Goal: Task Accomplishment & Management: Manage account settings

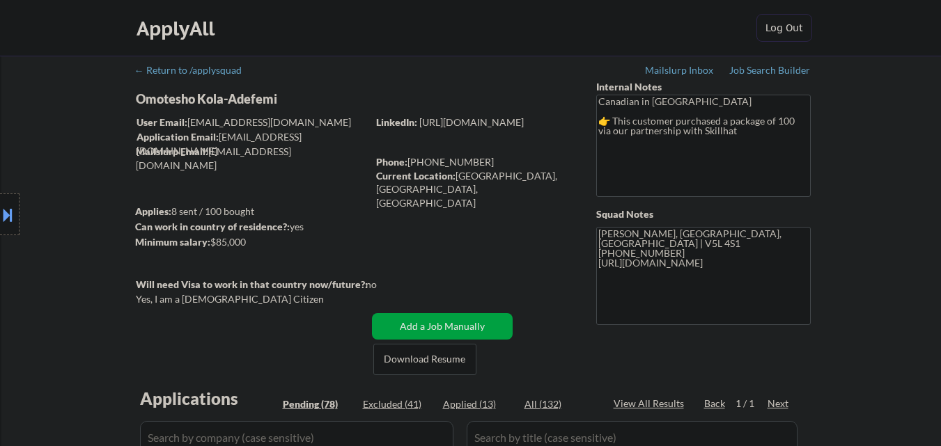
select select ""pending""
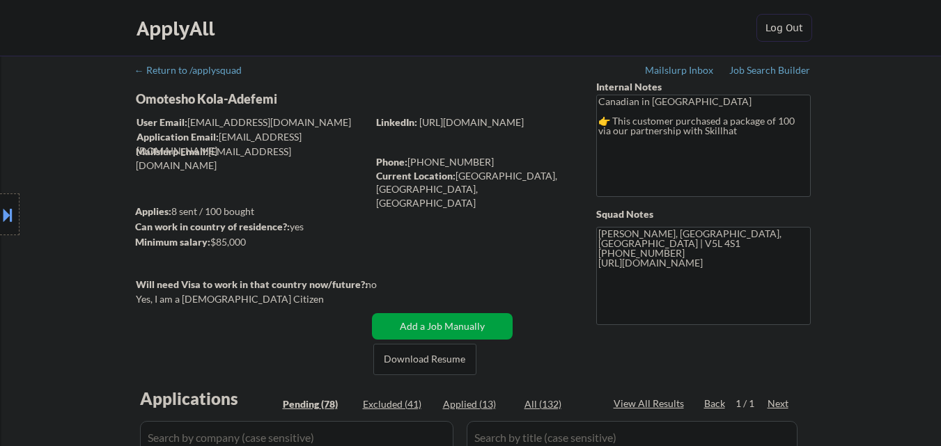
select select ""pending""
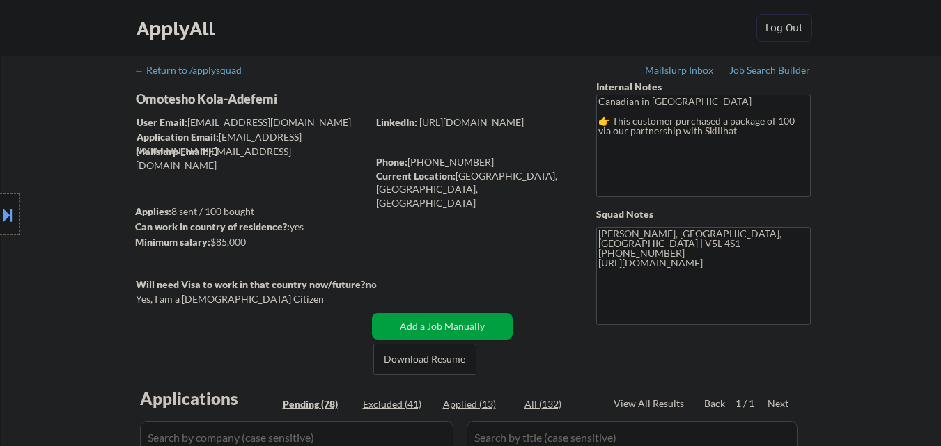
select select ""pending""
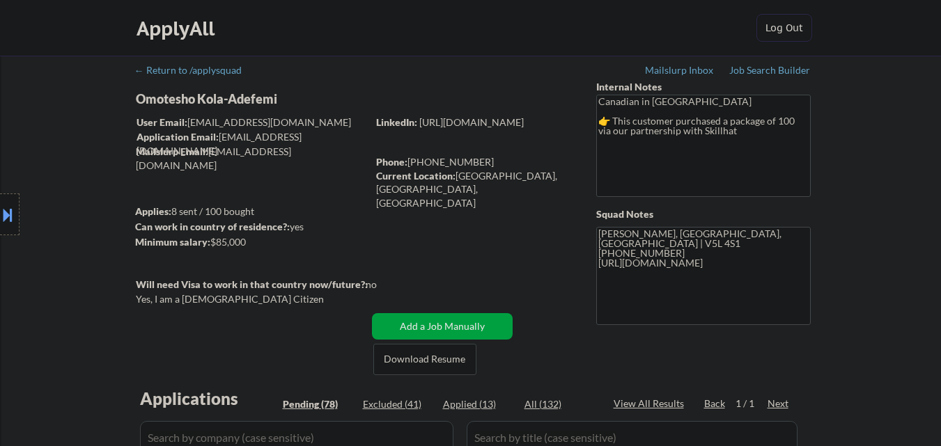
select select ""pending""
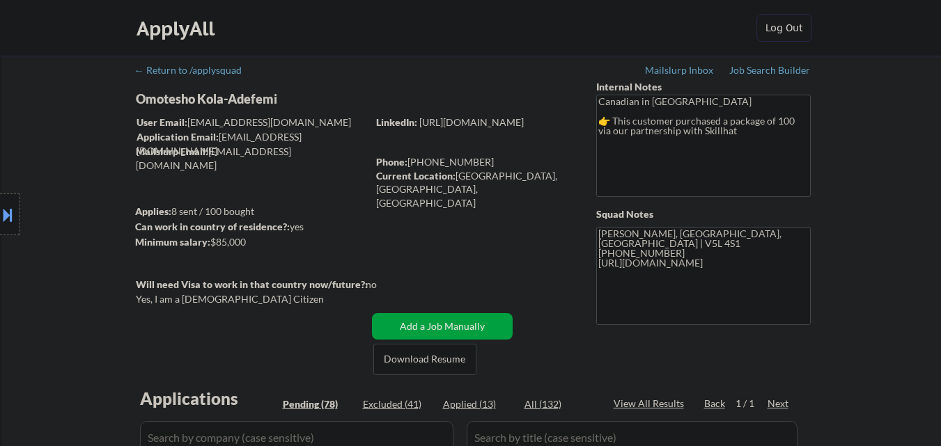
select select ""pending""
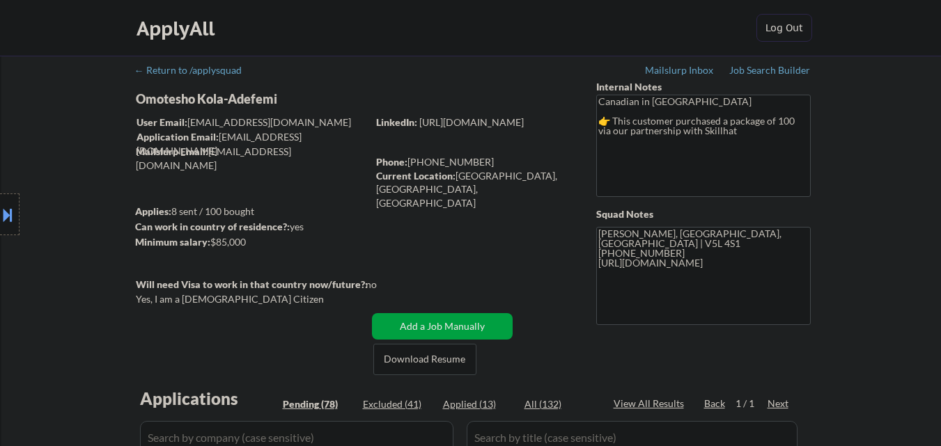
select select ""pending""
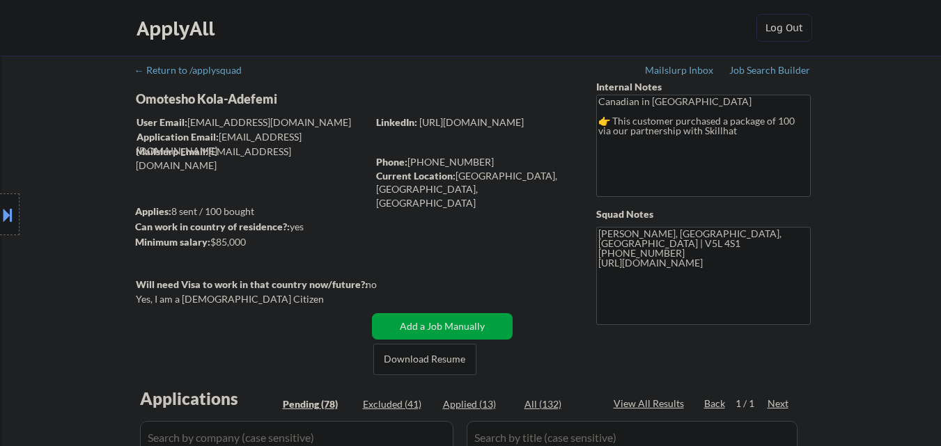
select select ""pending""
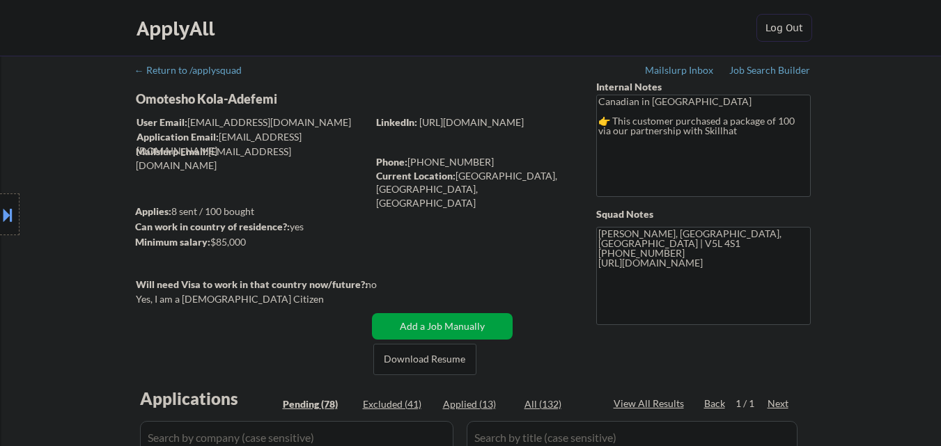
select select ""pending""
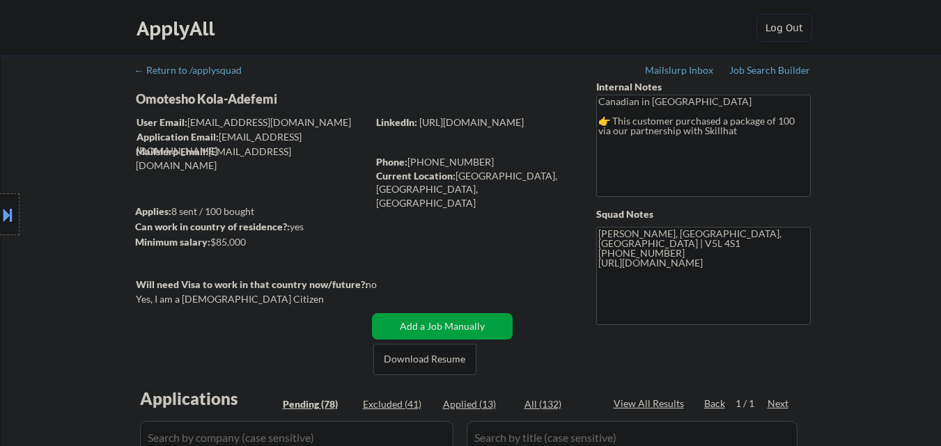
select select ""pending""
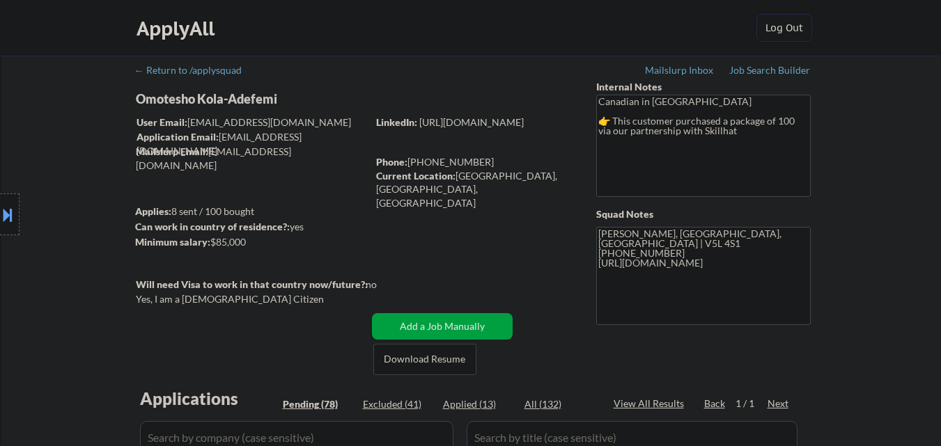
select select ""pending""
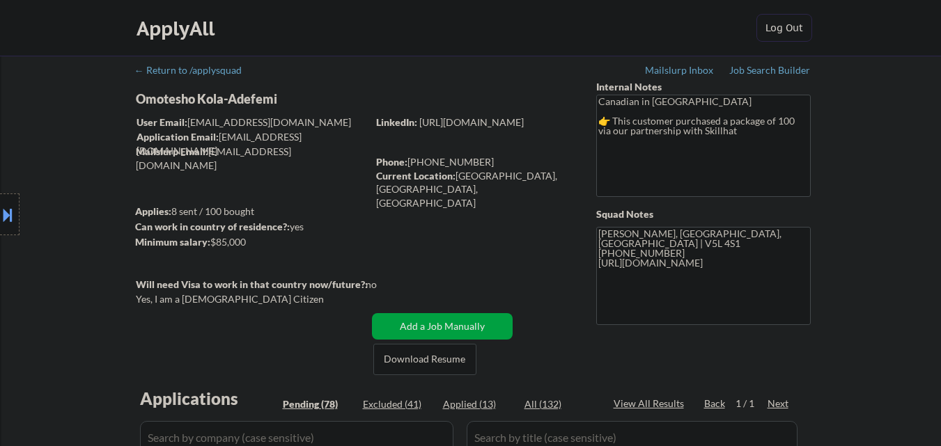
select select ""pending""
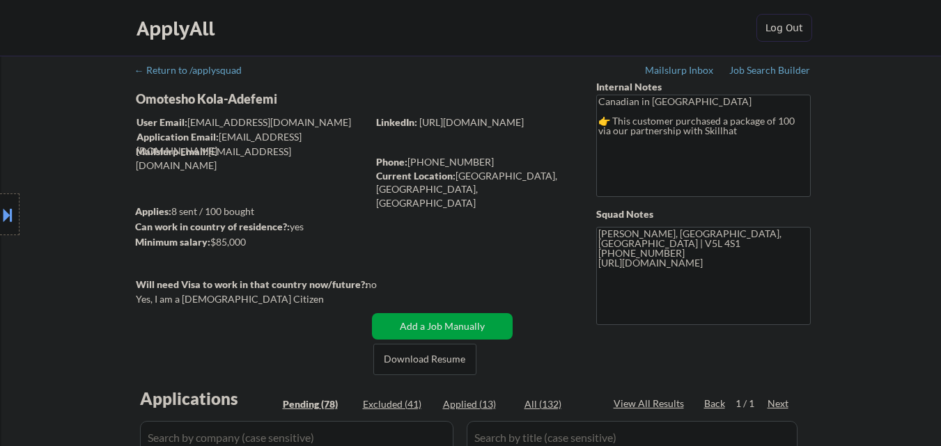
select select ""pending""
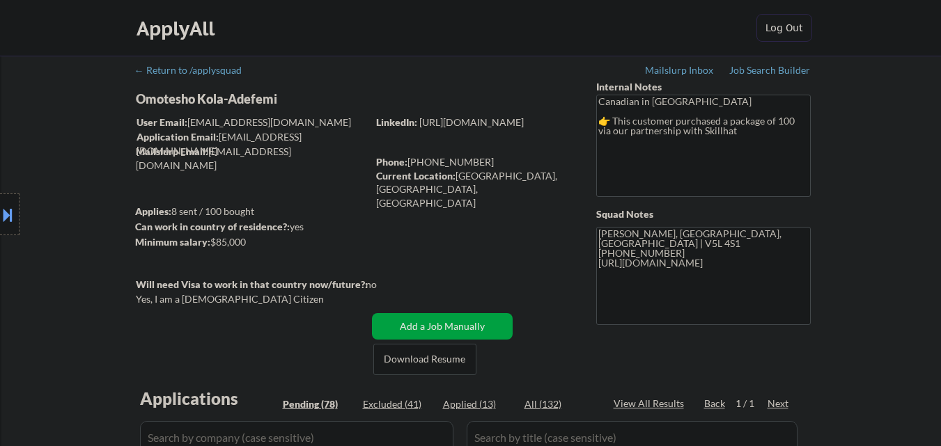
select select ""pending""
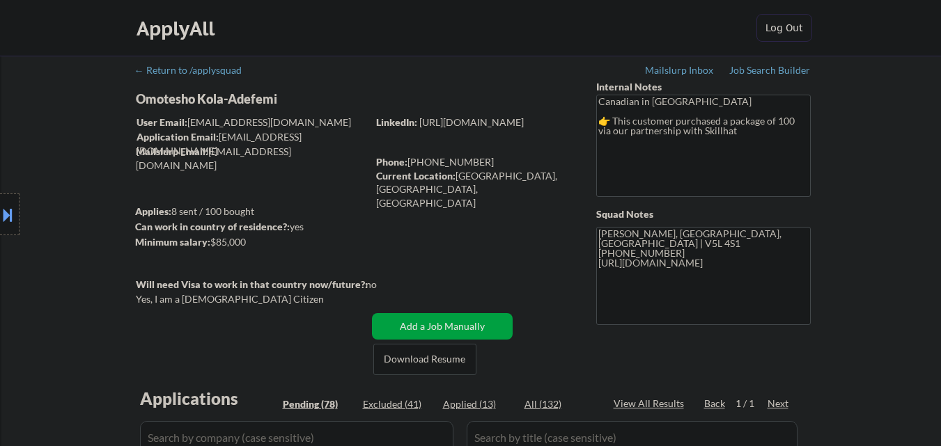
select select ""pending""
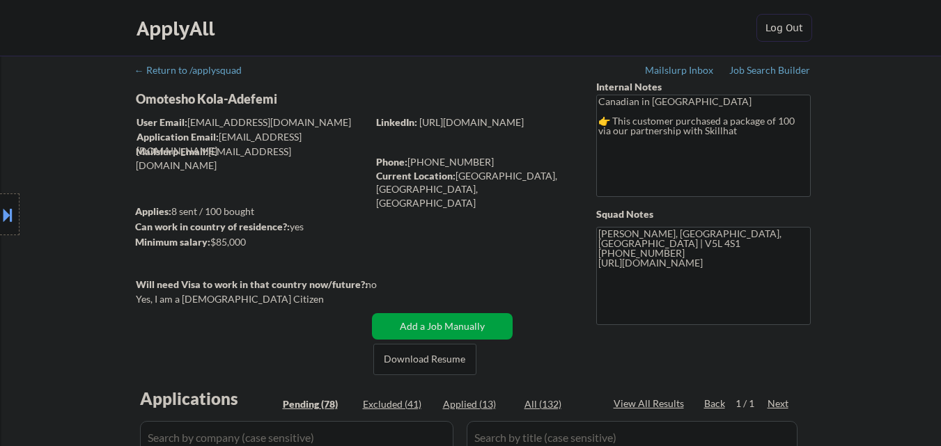
select select ""pending""
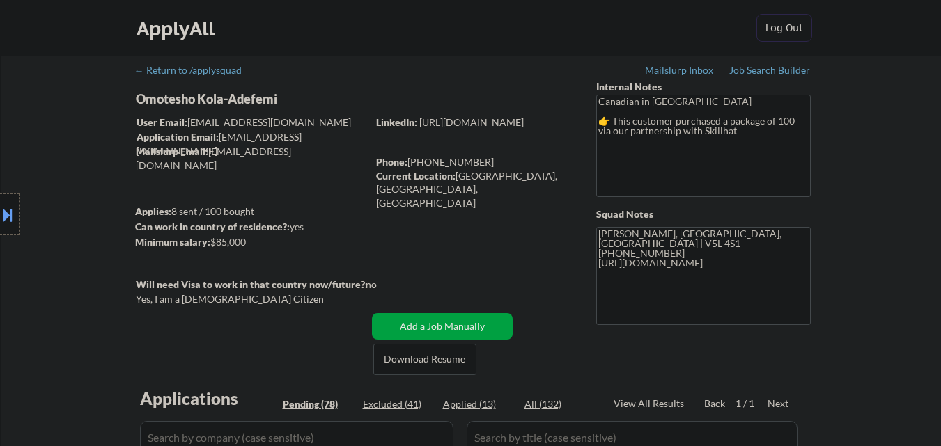
select select ""pending""
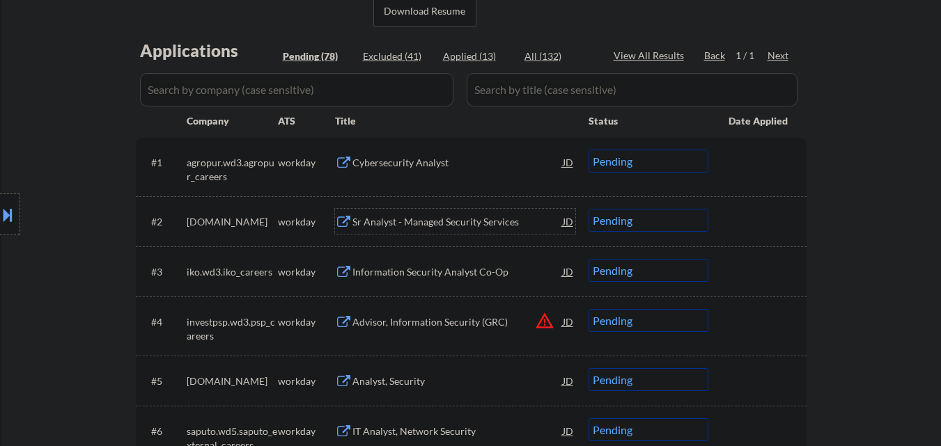
click at [655, 222] on select "Choose an option... Pending Applied Excluded (Questions) Excluded (Expired) Exc…" at bounding box center [648, 220] width 120 height 23
click at [588, 209] on select "Choose an option... Pending Applied Excluded (Questions) Excluded (Expired) Exc…" at bounding box center [648, 220] width 120 height 23
click at [469, 262] on div "Information Security Analyst Co-Op" at bounding box center [457, 271] width 210 height 25
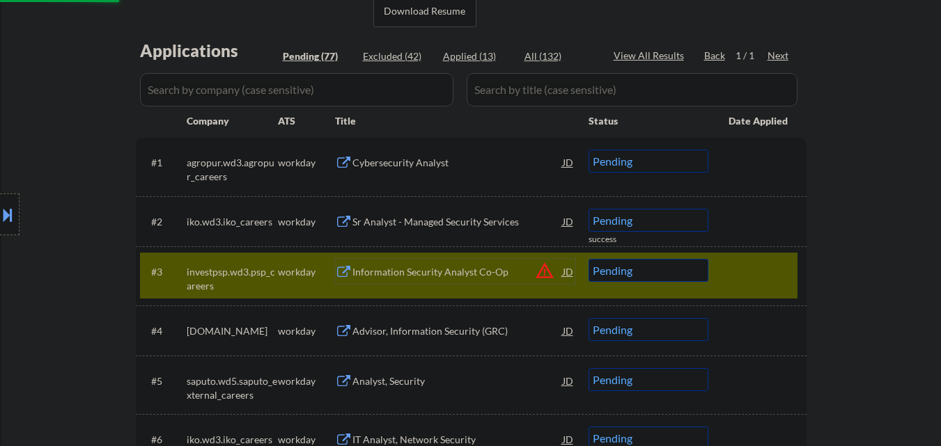
click at [758, 261] on div at bounding box center [758, 271] width 61 height 25
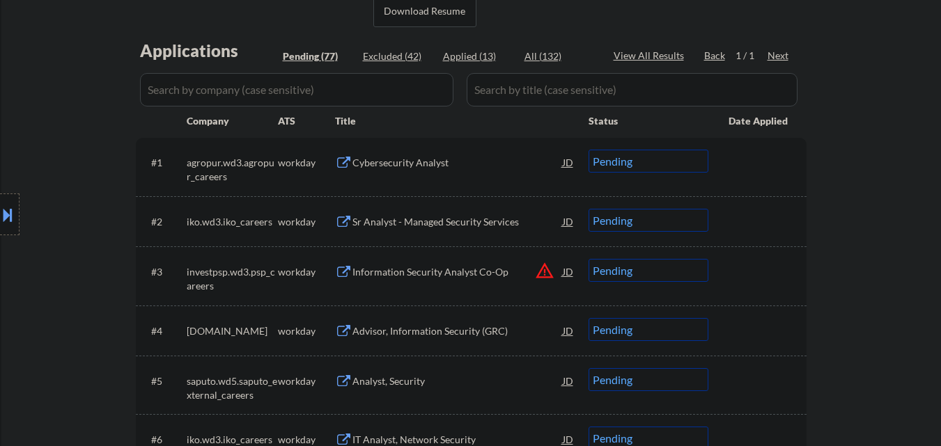
click at [777, 214] on div at bounding box center [758, 221] width 61 height 25
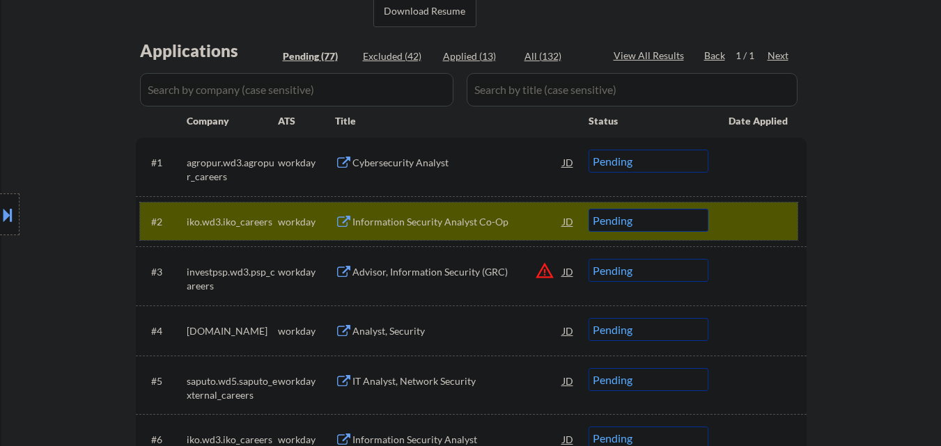
click at [683, 220] on select "Choose an option... Pending Applied Excluded (Questions) Excluded (Expired) Exc…" at bounding box center [648, 220] width 120 height 23
click at [588, 209] on select "Choose an option... Pending Applied Excluded (Questions) Excluded (Expired) Exc…" at bounding box center [648, 220] width 120 height 23
click at [756, 220] on div at bounding box center [758, 221] width 61 height 25
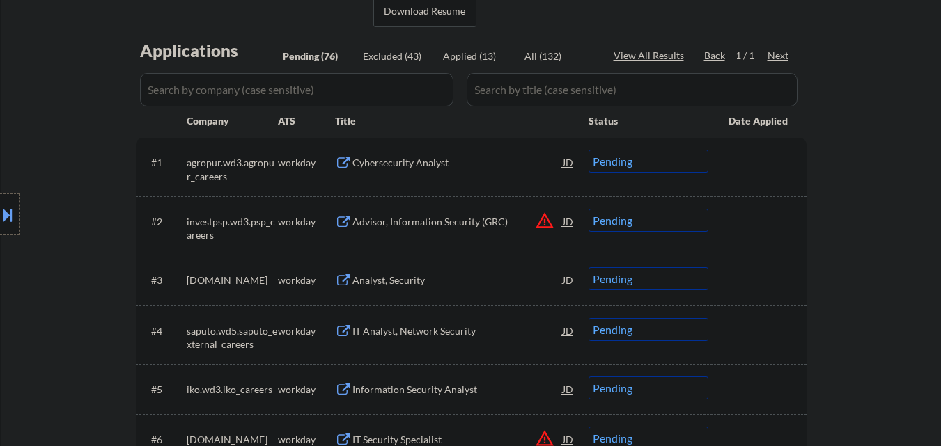
click at [442, 230] on div "Advisor, Information Security (GRC)" at bounding box center [457, 221] width 210 height 25
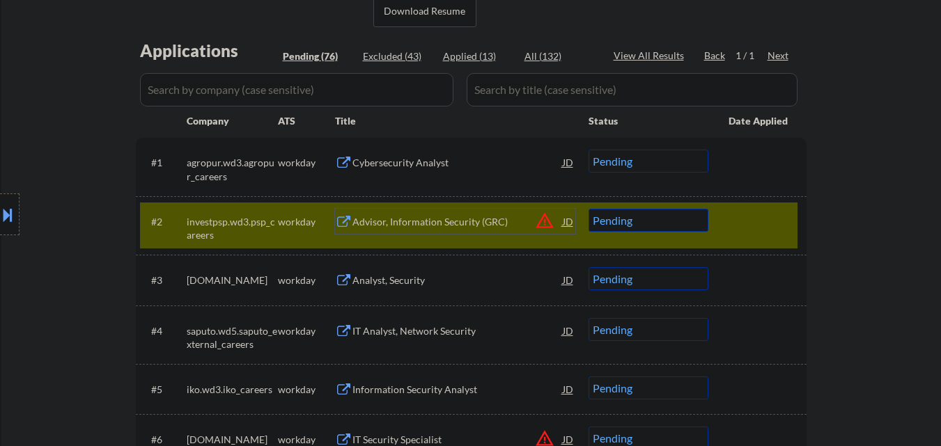
drag, startPoint x: 686, startPoint y: 222, endPoint x: 683, endPoint y: 231, distance: 9.5
click at [685, 222] on select "Choose an option... Pending Applied Excluded (Questions) Excluded (Expired) Exc…" at bounding box center [648, 220] width 120 height 23
click at [588, 209] on select "Choose an option... Pending Applied Excluded (Questions) Excluded (Expired) Exc…" at bounding box center [648, 220] width 120 height 23
click at [741, 229] on div at bounding box center [758, 221] width 61 height 25
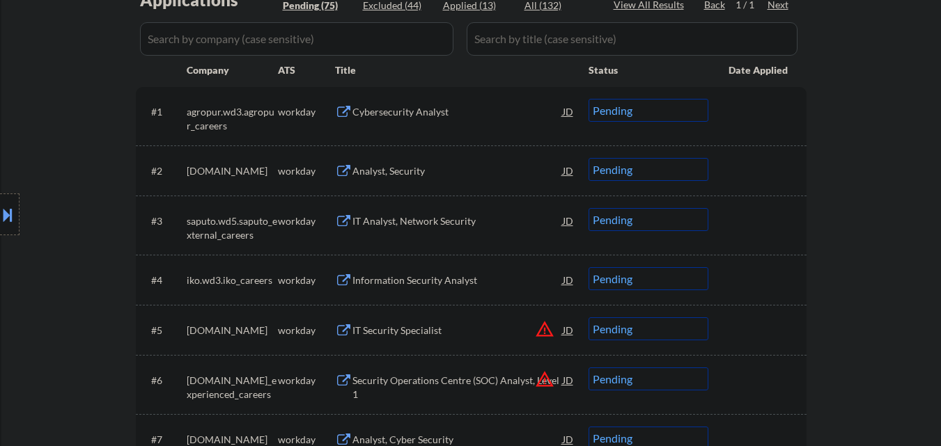
scroll to position [418, 0]
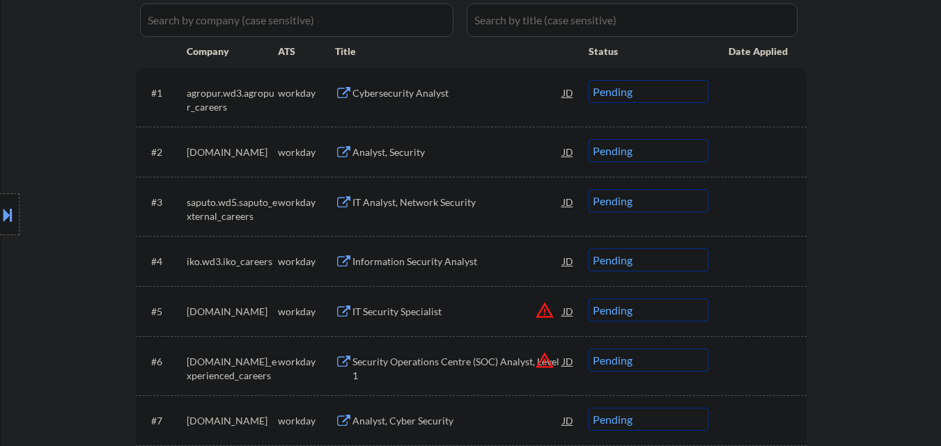
click at [425, 155] on div "Analyst, Security" at bounding box center [457, 153] width 210 height 14
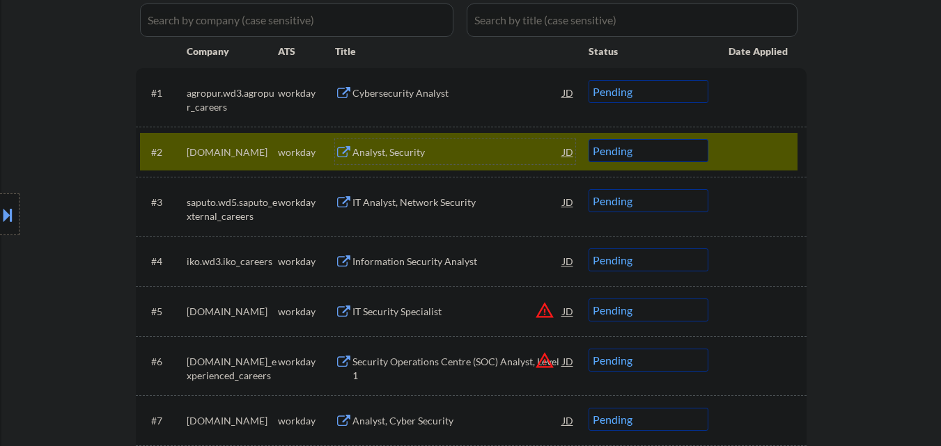
click at [692, 155] on select "Choose an option... Pending Applied Excluded (Questions) Excluded (Expired) Exc…" at bounding box center [648, 150] width 120 height 23
click at [685, 156] on select "Choose an option... Pending Applied Excluded (Questions) Excluded (Expired) Exc…" at bounding box center [648, 150] width 120 height 23
click at [588, 139] on select "Choose an option... Pending Applied Excluded (Questions) Excluded (Expired) Exc…" at bounding box center [648, 150] width 120 height 23
click at [690, 155] on select "Choose an option... Pending Applied Excluded (Questions) Excluded (Expired) Exc…" at bounding box center [648, 150] width 120 height 23
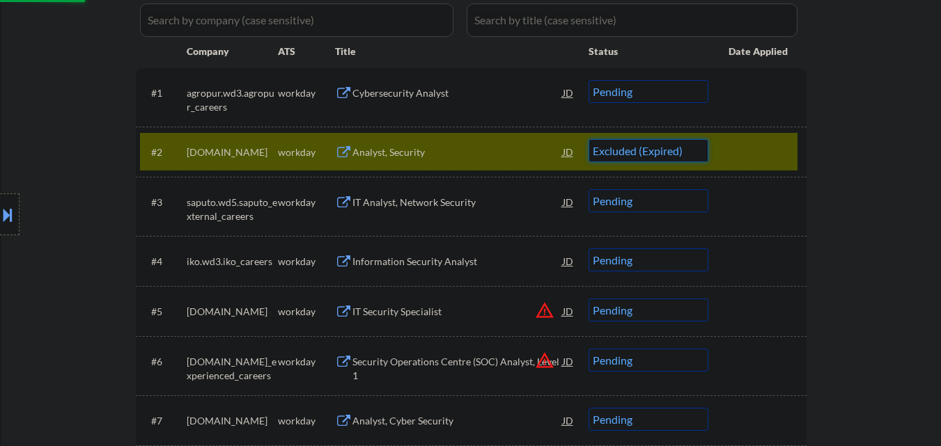
click at [588, 139] on select "Choose an option... Pending Applied Excluded (Questions) Excluded (Expired) Exc…" at bounding box center [648, 150] width 120 height 23
click at [757, 158] on div at bounding box center [758, 151] width 61 height 25
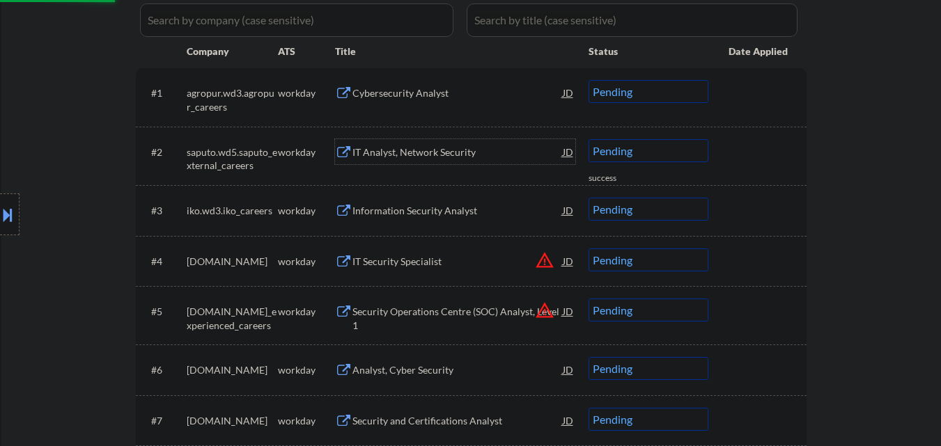
click at [433, 153] on div "IT Analyst, Network Security" at bounding box center [457, 153] width 210 height 14
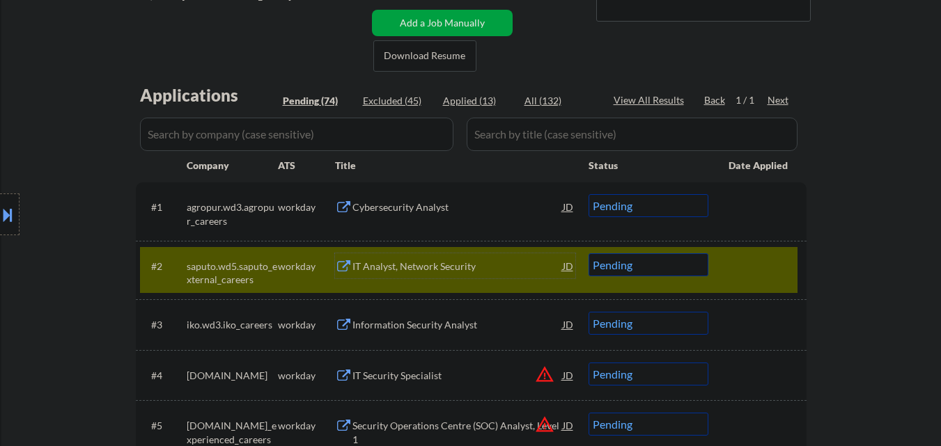
scroll to position [348, 0]
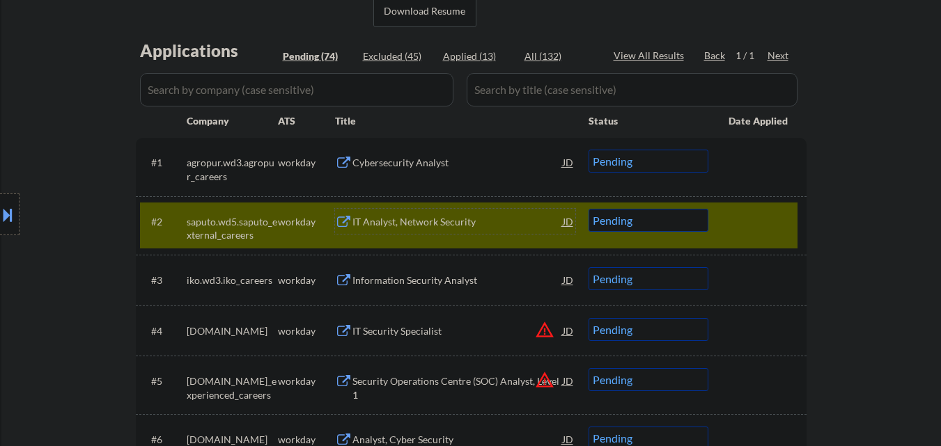
click at [632, 220] on select "Choose an option... Pending Applied Excluded (Questions) Excluded (Expired) Exc…" at bounding box center [648, 220] width 120 height 23
click at [588, 209] on select "Choose an option... Pending Applied Excluded (Questions) Excluded (Expired) Exc…" at bounding box center [648, 220] width 120 height 23
click at [727, 226] on div "#2 [PERSON_NAME].wd5.saputo_external_careers workday IT Analyst, Network Securi…" at bounding box center [468, 226] width 657 height 46
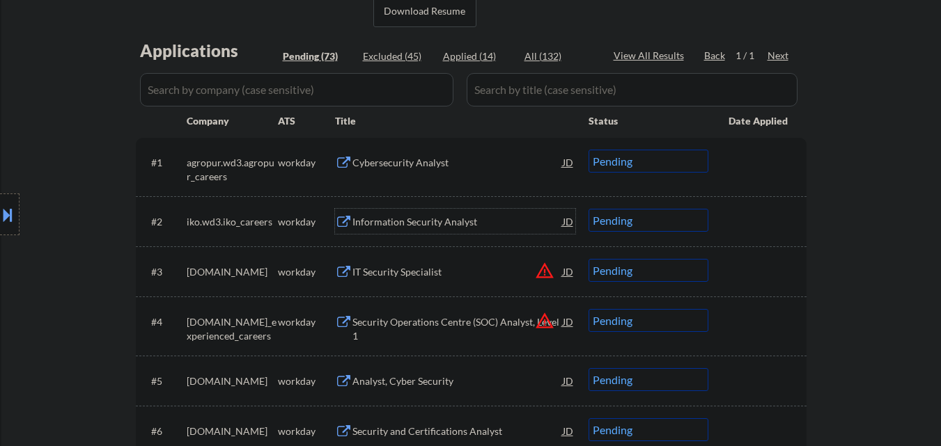
click at [451, 223] on div "Information Security Analyst" at bounding box center [457, 222] width 210 height 14
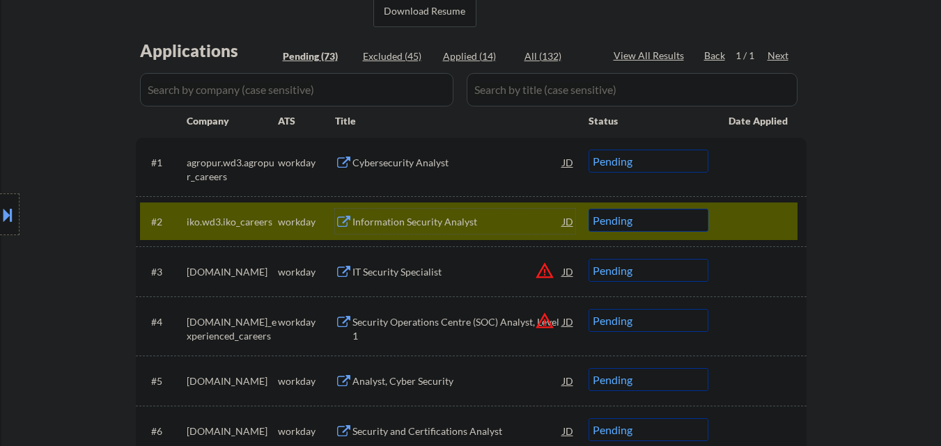
click at [650, 223] on select "Choose an option... Pending Applied Excluded (Questions) Excluded (Expired) Exc…" at bounding box center [648, 220] width 120 height 23
click at [588, 209] on select "Choose an option... Pending Applied Excluded (Questions) Excluded (Expired) Exc…" at bounding box center [648, 220] width 120 height 23
click at [758, 209] on div at bounding box center [758, 221] width 61 height 25
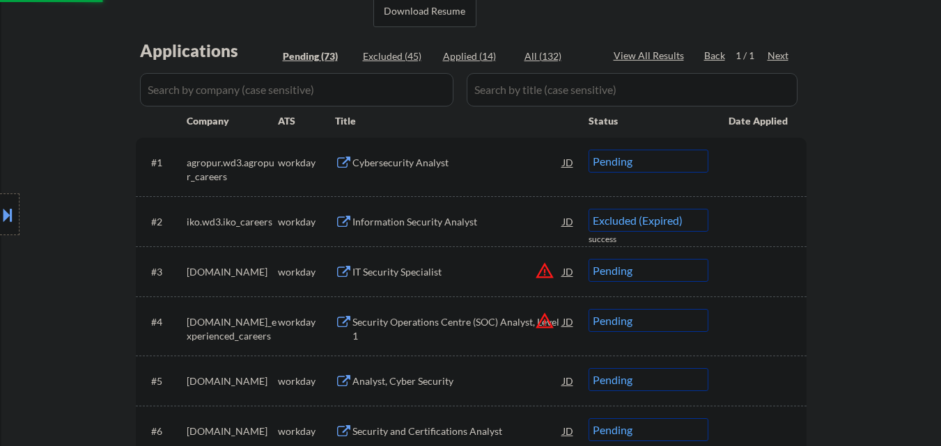
select select ""pending""
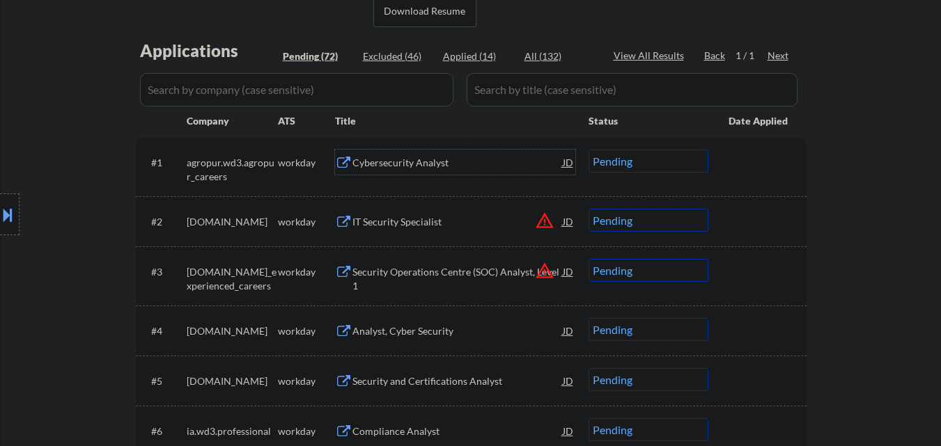
click at [432, 159] on div "Cybersecurity Analyst" at bounding box center [457, 163] width 210 height 14
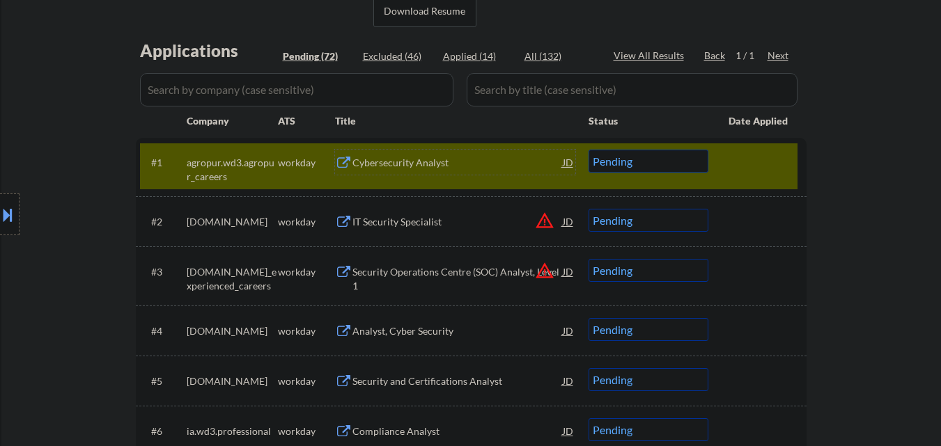
click at [648, 166] on select "Choose an option... Pending Applied Excluded (Questions) Excluded (Expired) Exc…" at bounding box center [648, 161] width 120 height 23
click at [588, 150] on select "Choose an option... Pending Applied Excluded (Questions) Excluded (Expired) Exc…" at bounding box center [648, 161] width 120 height 23
click at [753, 173] on div at bounding box center [758, 162] width 61 height 25
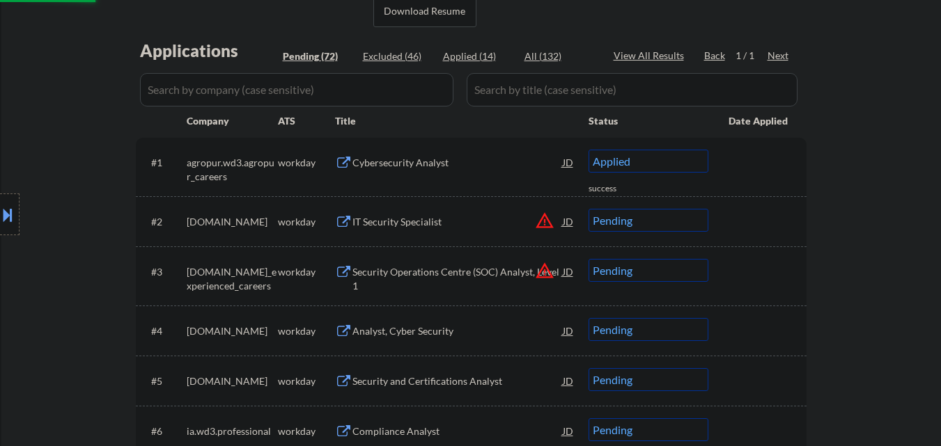
select select ""pending""
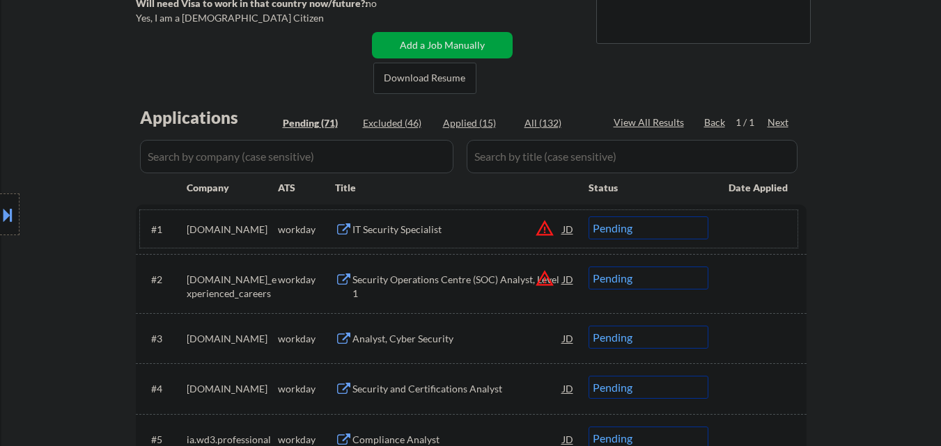
scroll to position [279, 0]
